Goal: Information Seeking & Learning: Learn about a topic

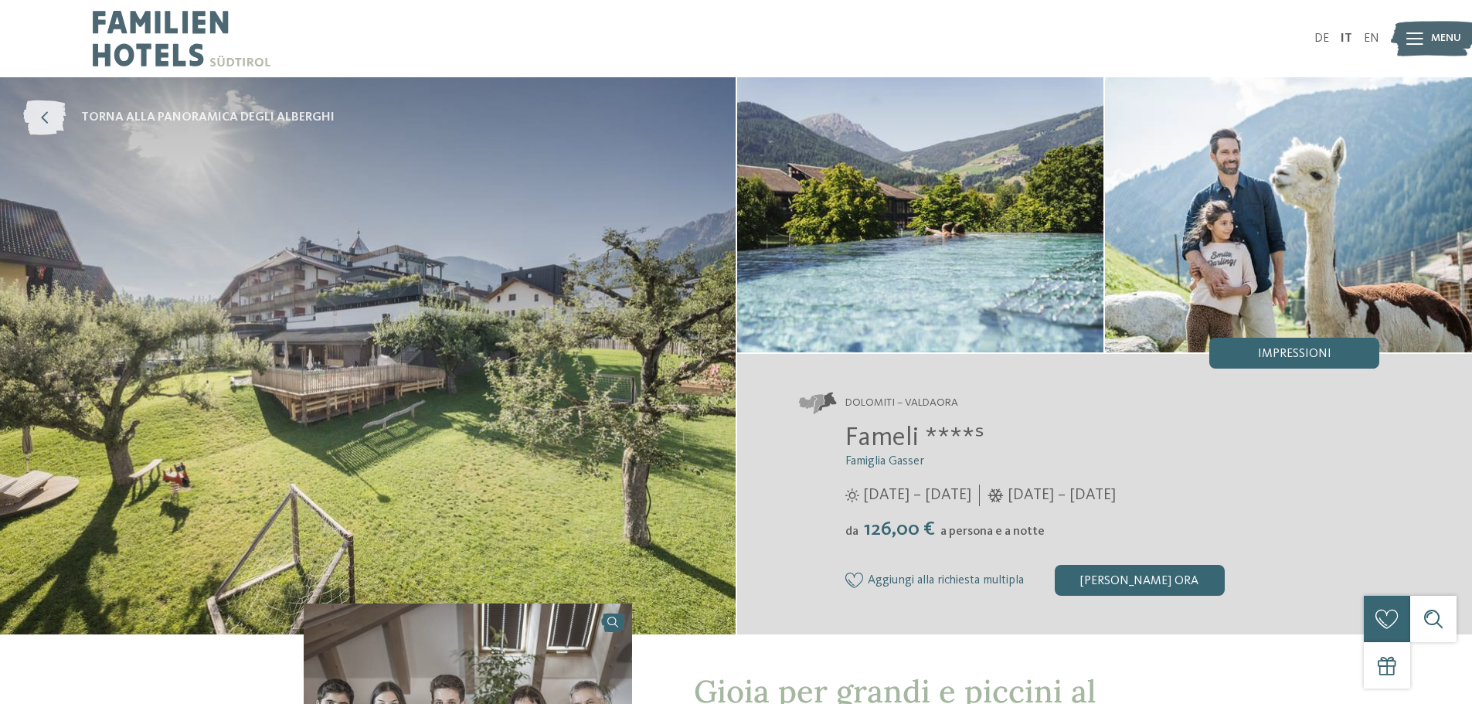
click at [259, 115] on span "torna alla panoramica degli alberghi" at bounding box center [207, 117] width 253 height 17
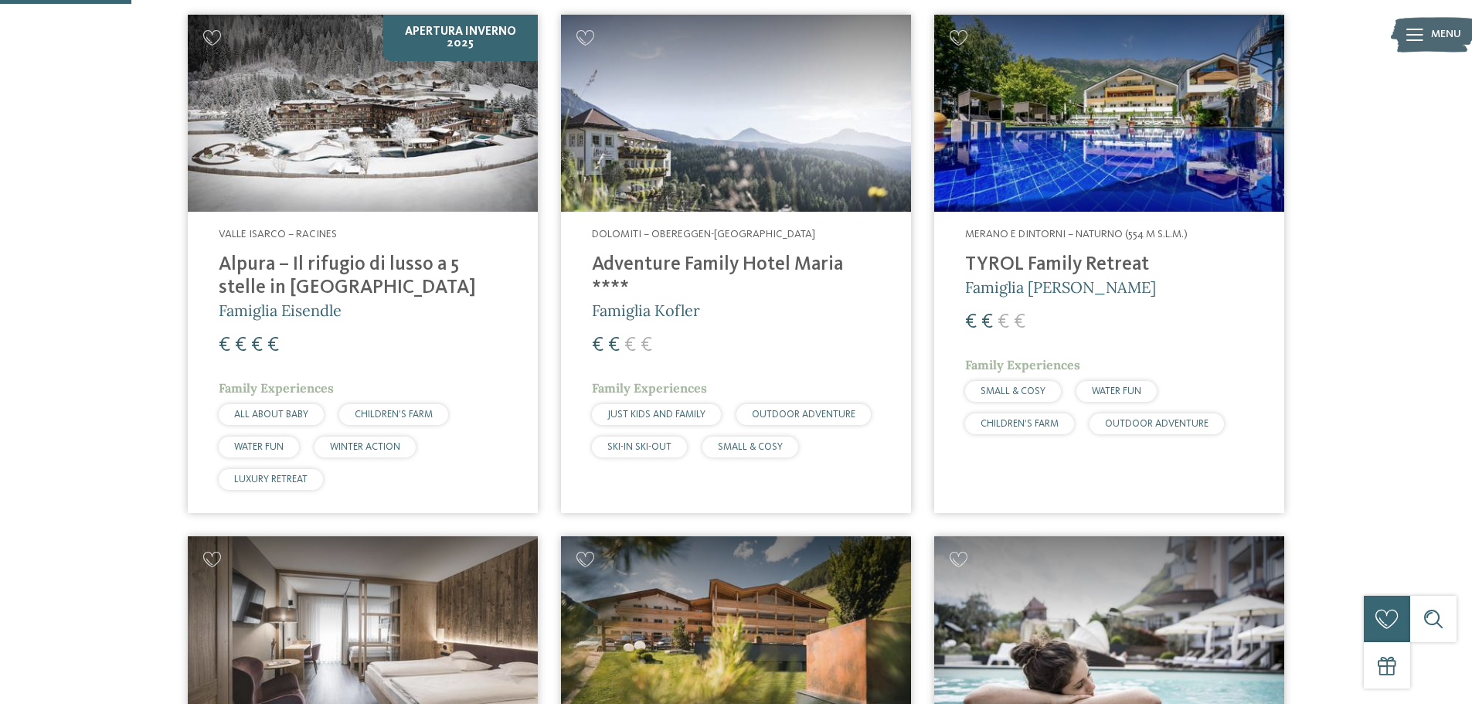
scroll to position [464, 0]
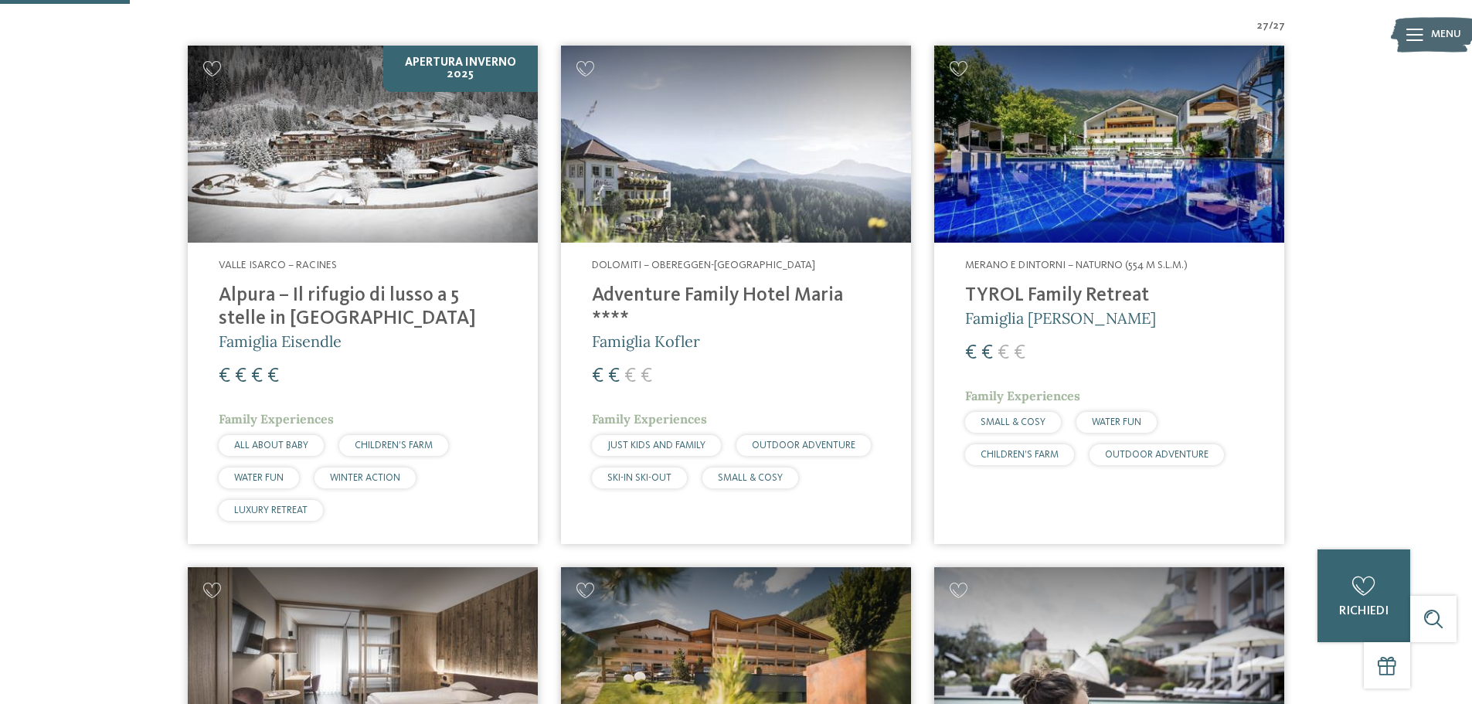
click at [446, 174] on img at bounding box center [363, 144] width 350 height 197
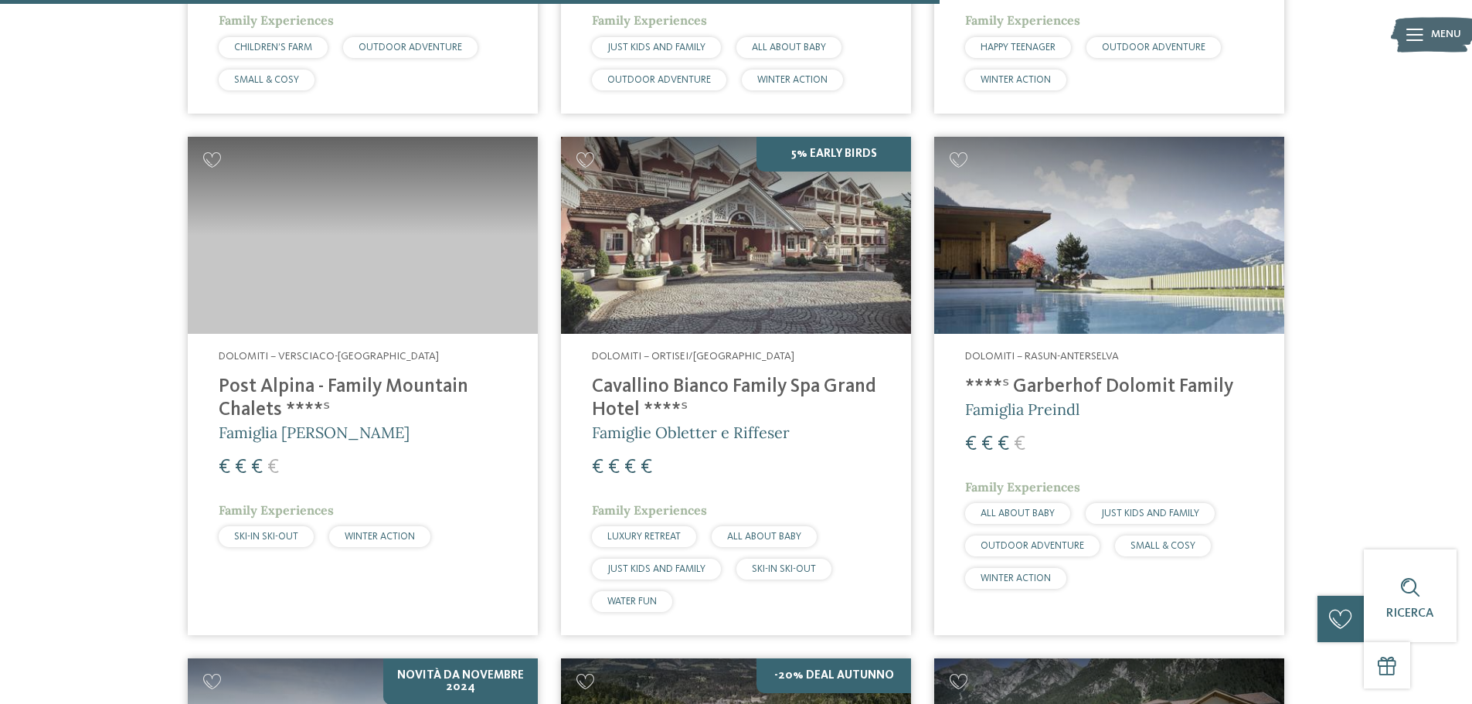
scroll to position [3339, 0]
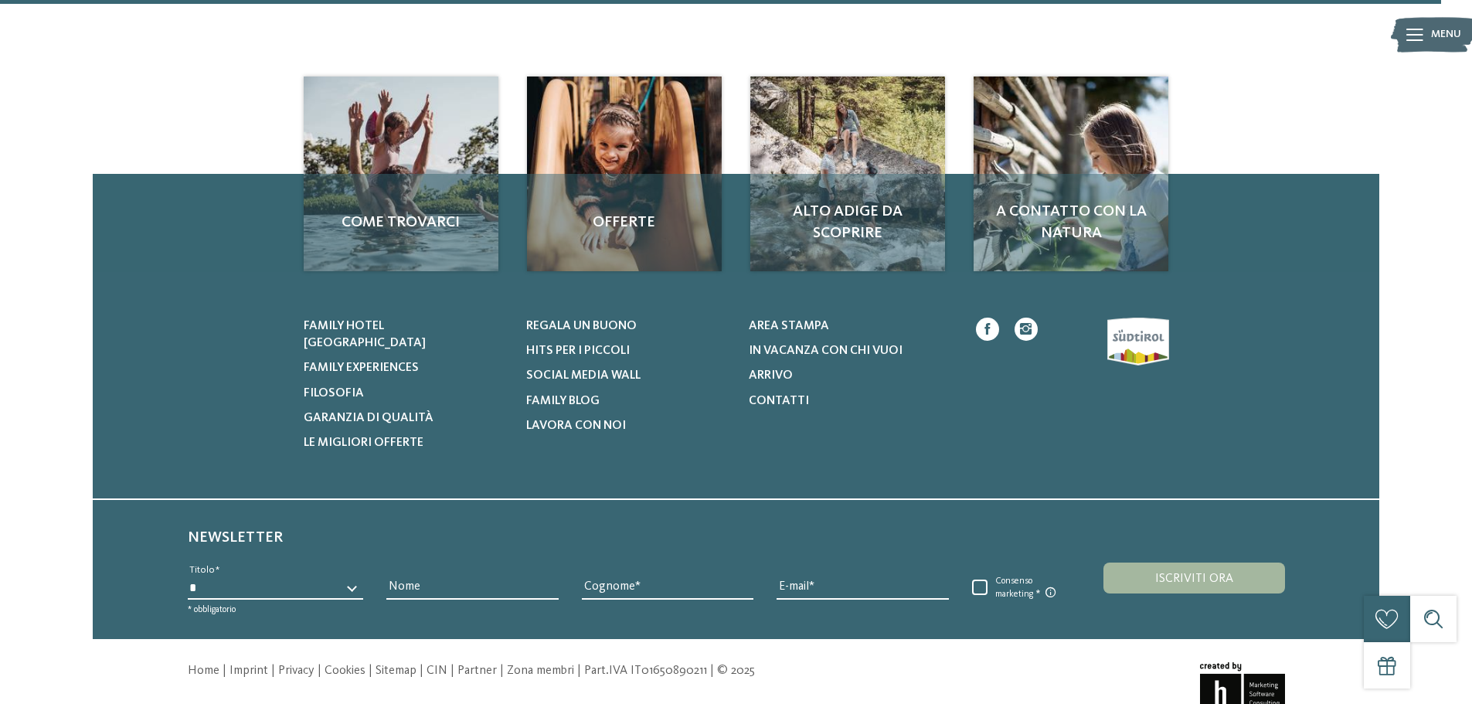
scroll to position [5246, 0]
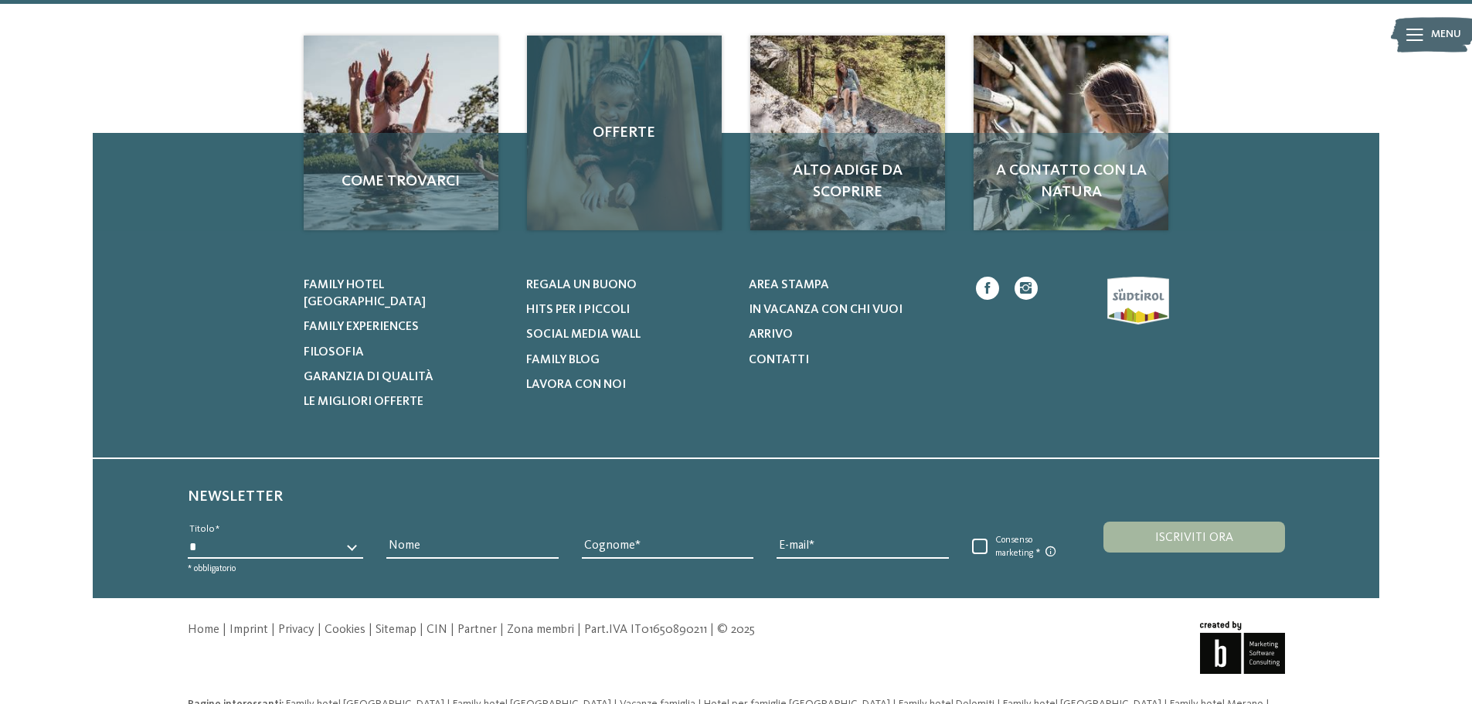
click at [601, 114] on div "Offerte" at bounding box center [624, 133] width 195 height 195
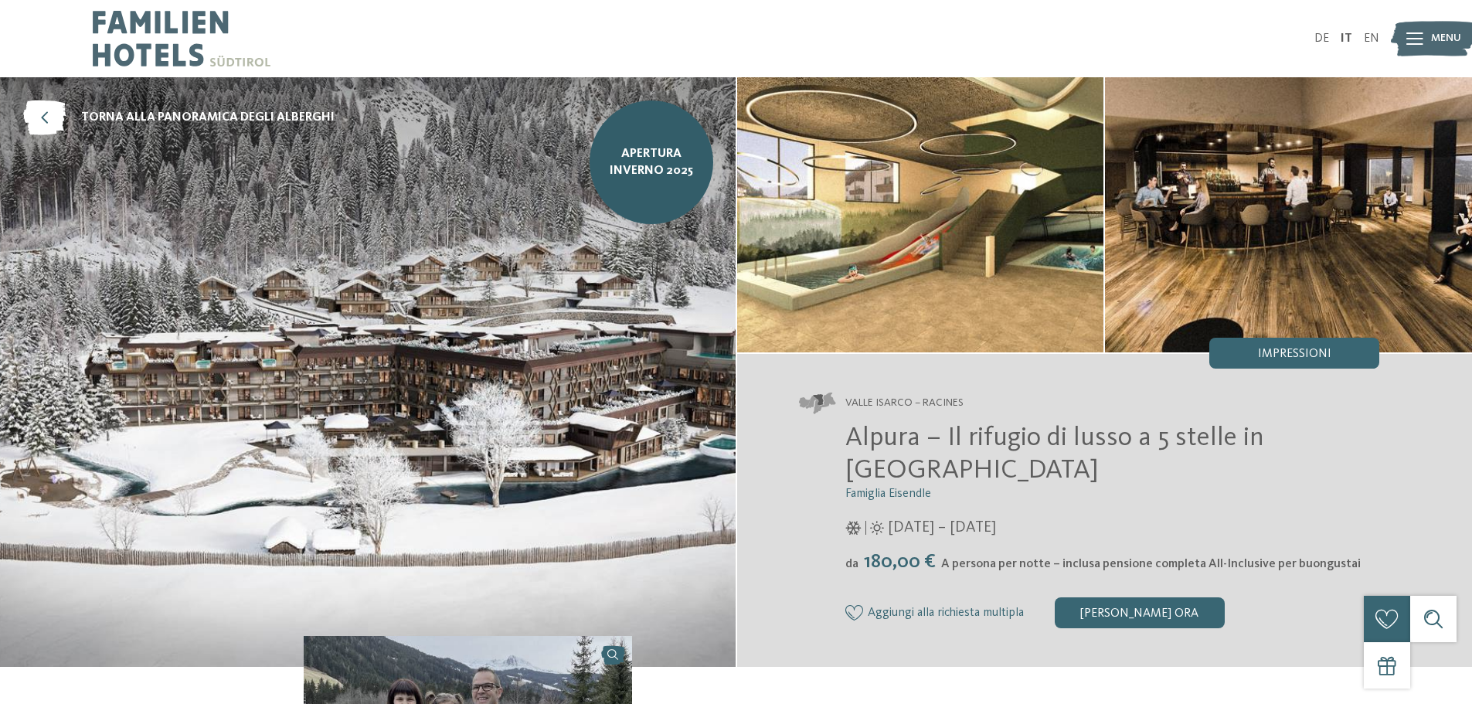
click at [1056, 383] on div "Valle Isarco – Racines Alpura – Il rifugio di lusso a 5 stelle in Alto Adige Fa…" at bounding box center [1105, 510] width 736 height 313
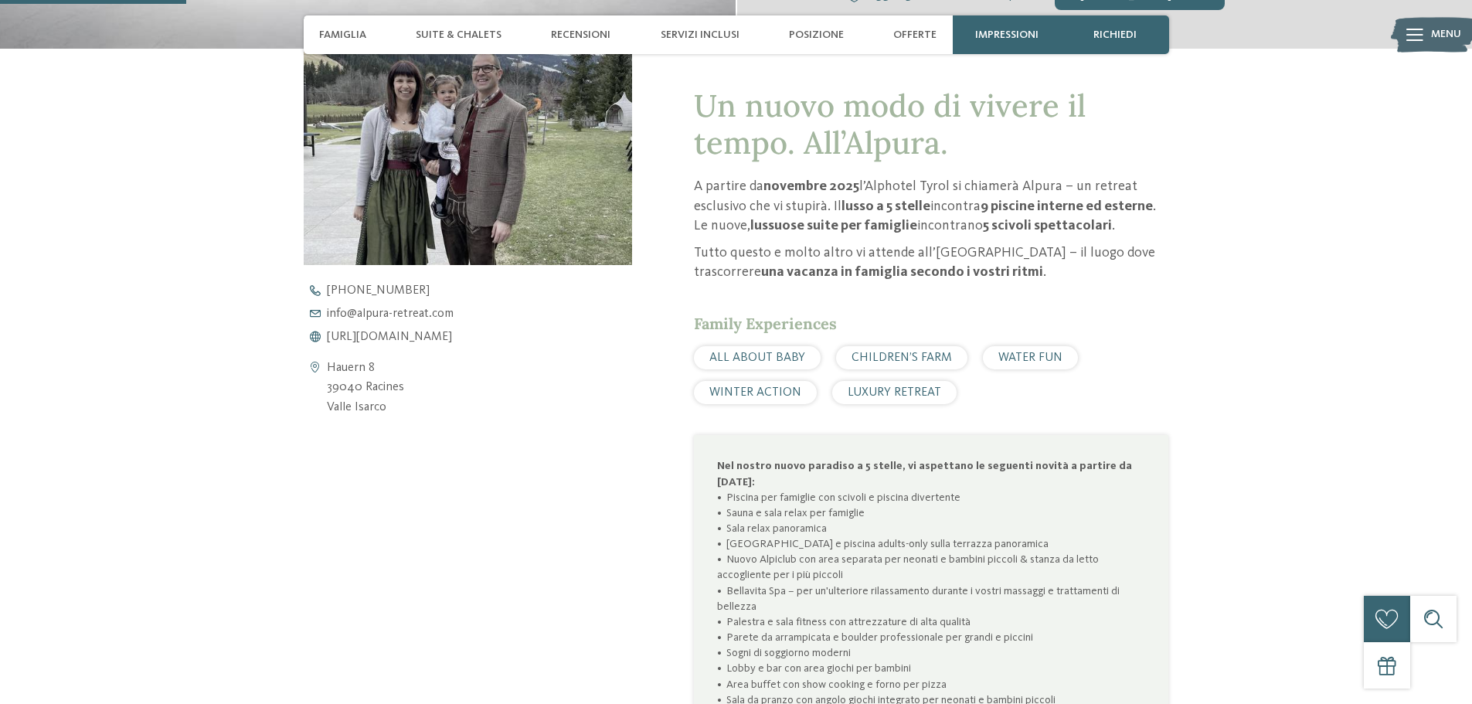
scroll to position [638, 0]
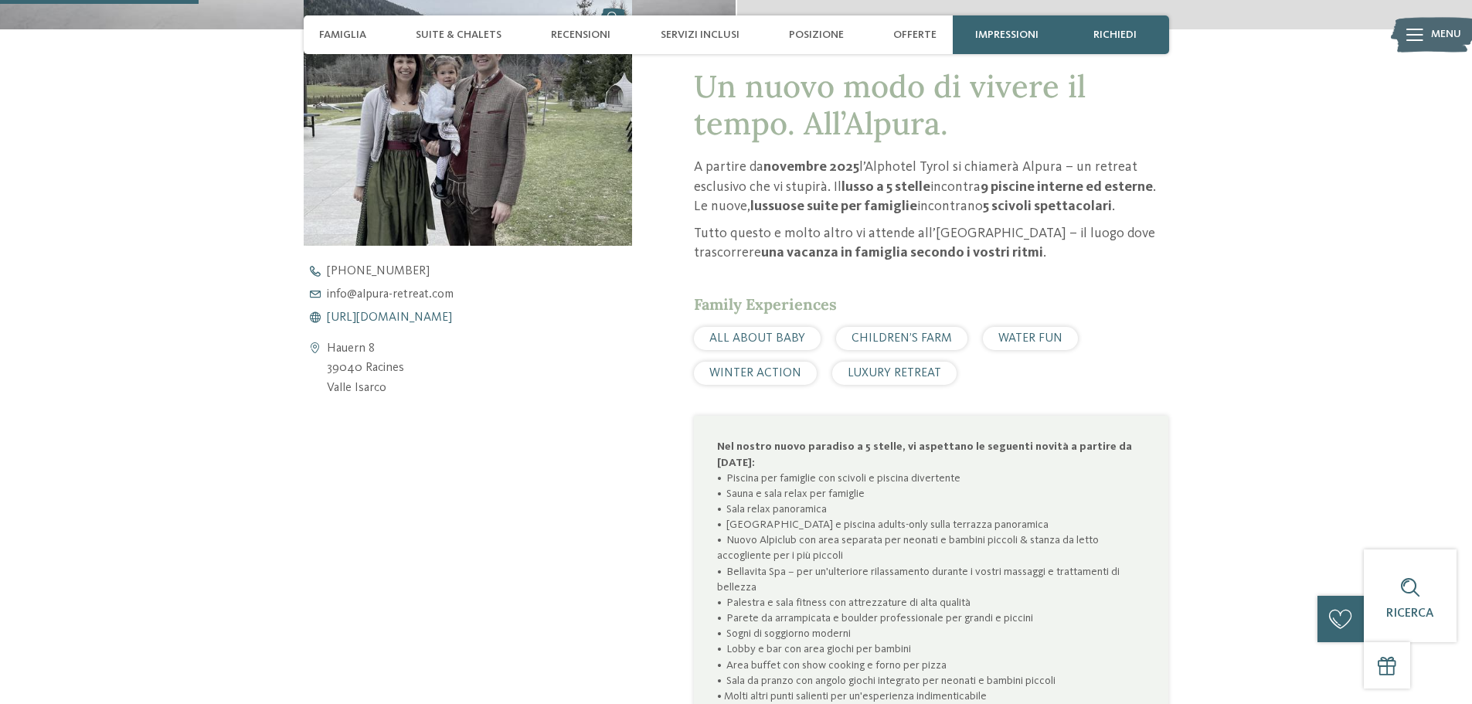
click at [452, 322] on span "https://www.alpura-retreat.com/it" at bounding box center [389, 317] width 125 height 12
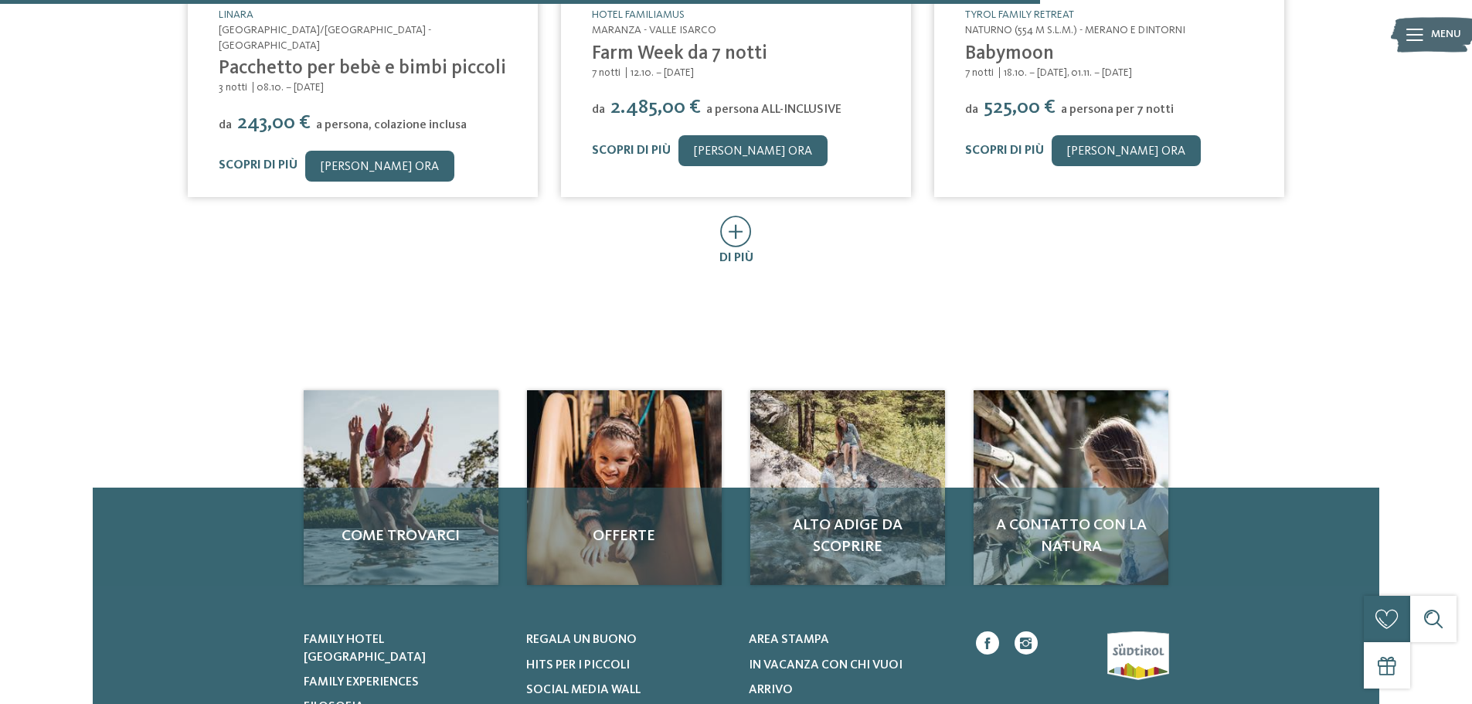
scroll to position [1051, 0]
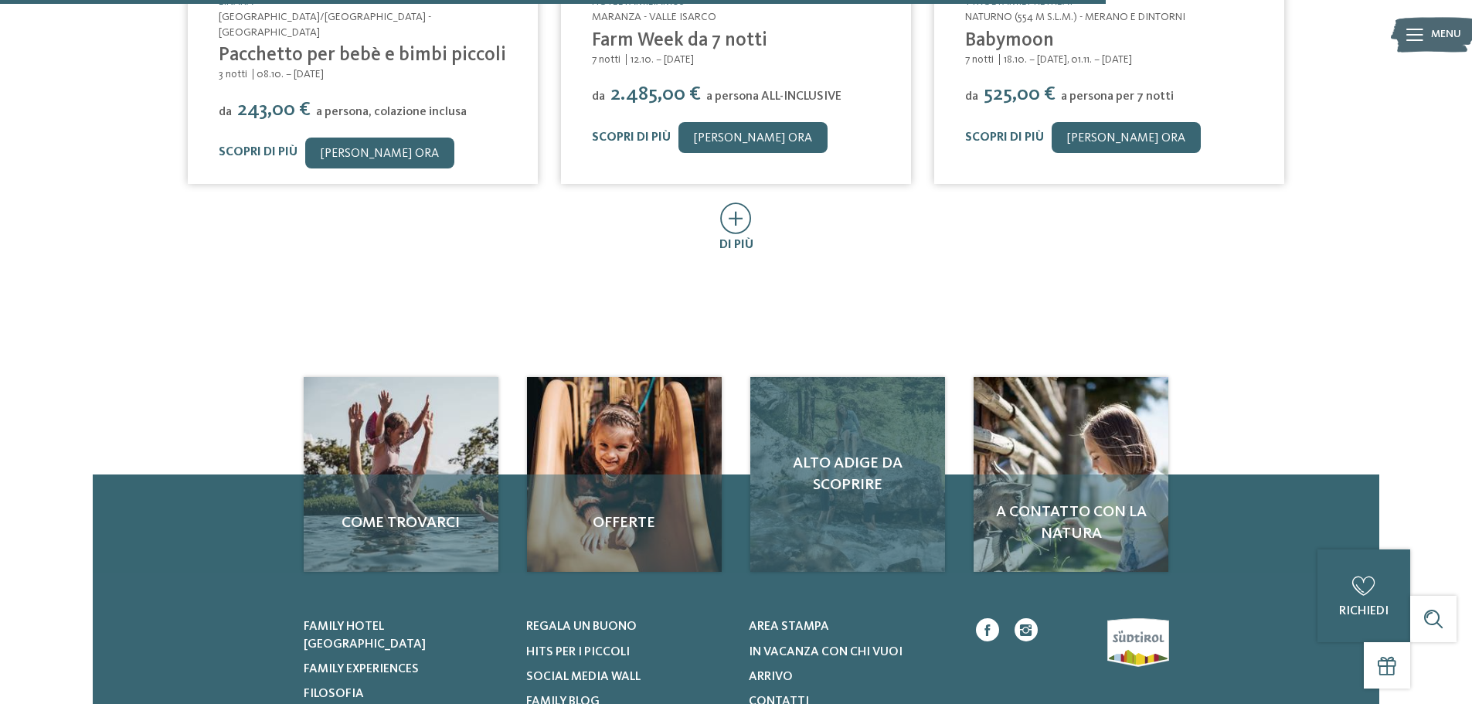
click at [890, 453] on span "Alto Adige da scoprire" at bounding box center [848, 474] width 164 height 43
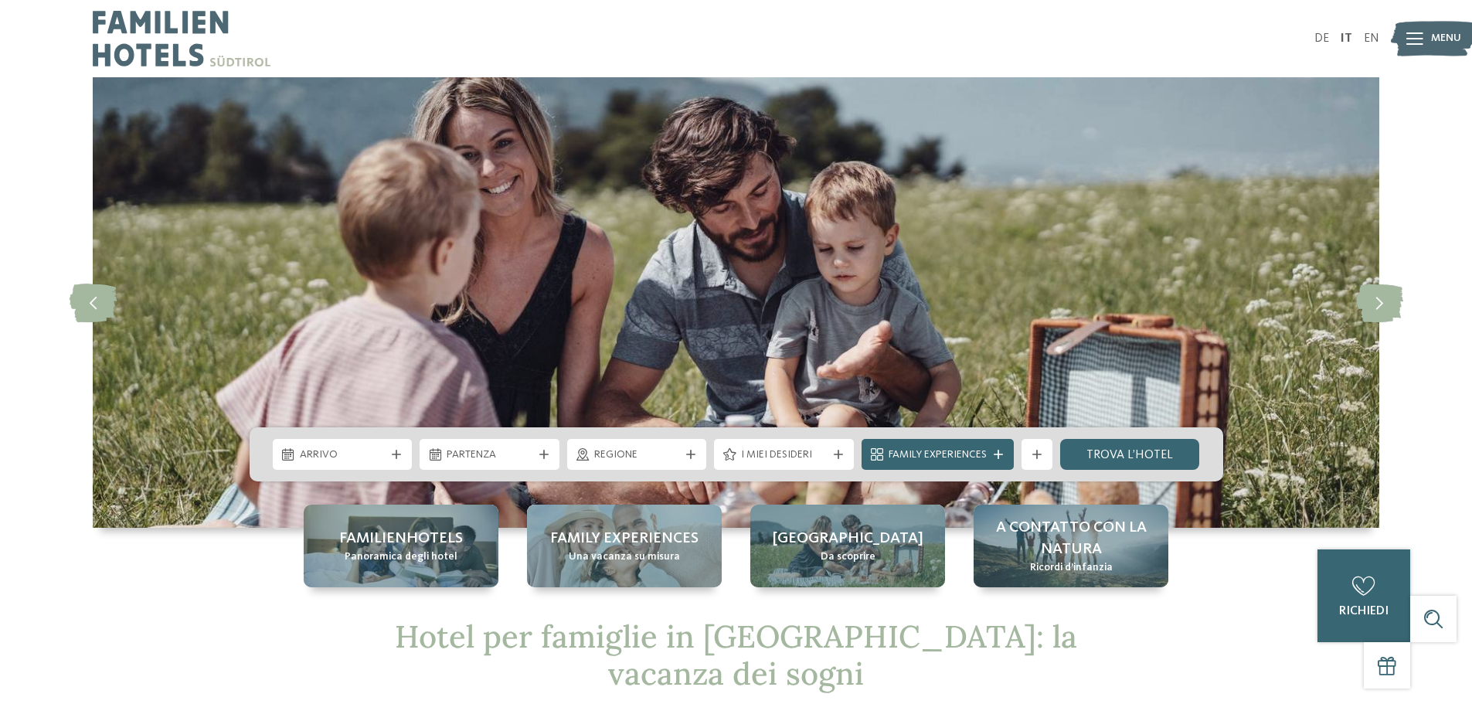
click at [136, 58] on img at bounding box center [182, 38] width 178 height 77
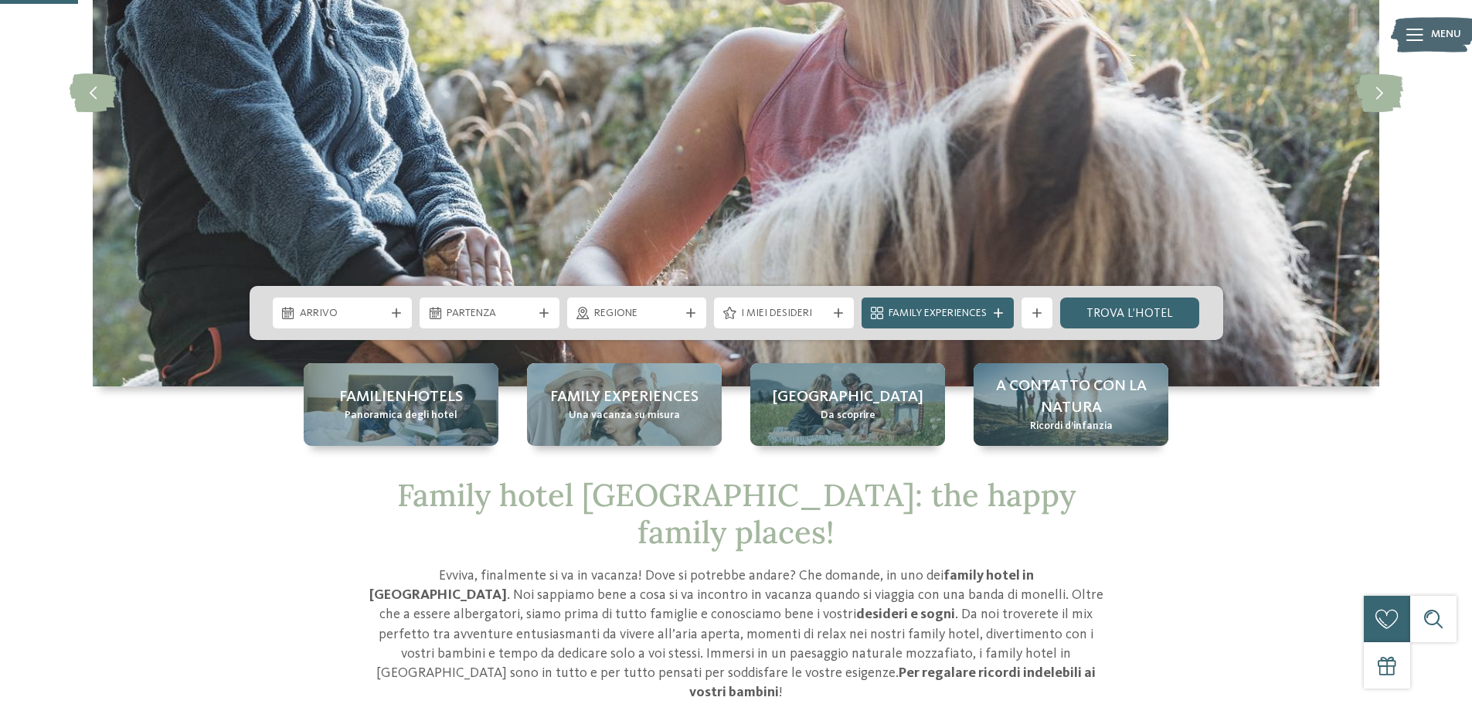
scroll to position [402, 0]
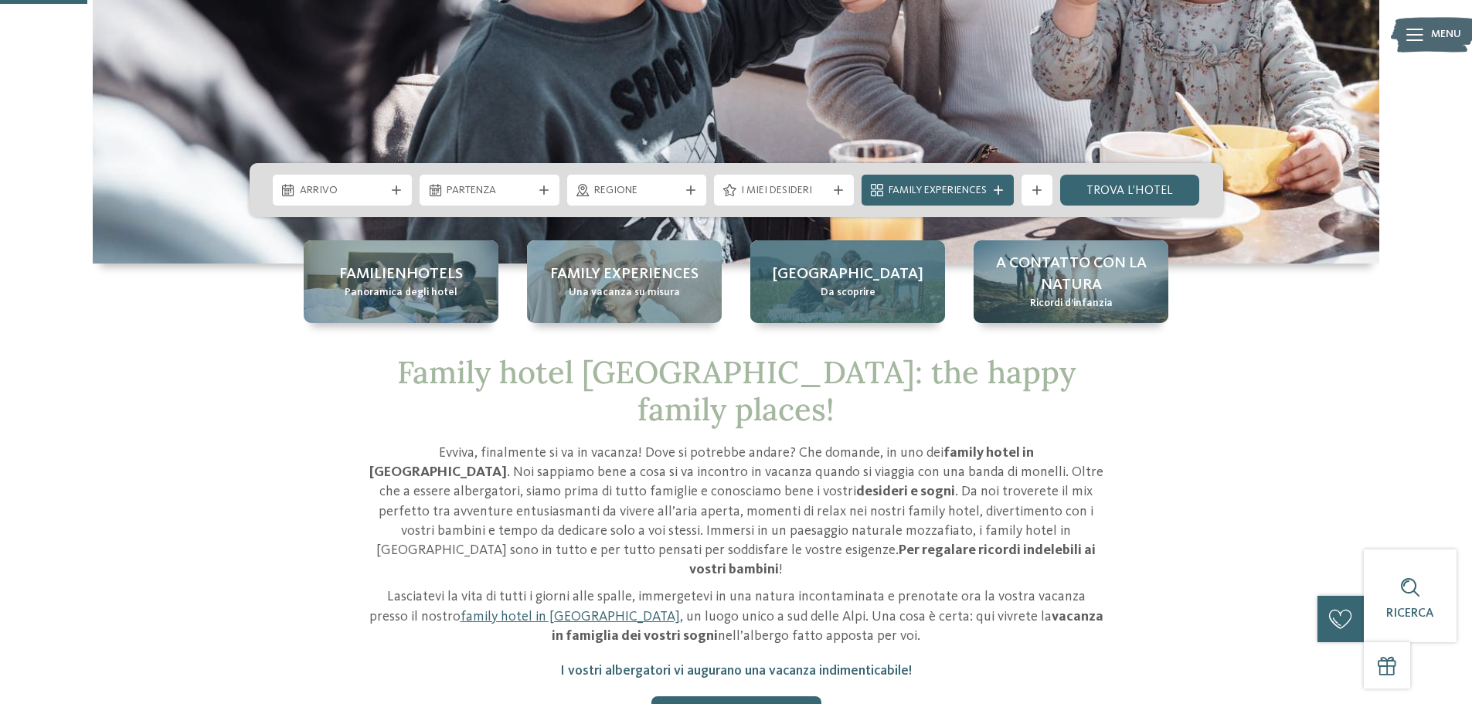
click at [873, 291] on span "Da scoprire" at bounding box center [848, 292] width 55 height 15
